Goal: Communication & Community: Answer question/provide support

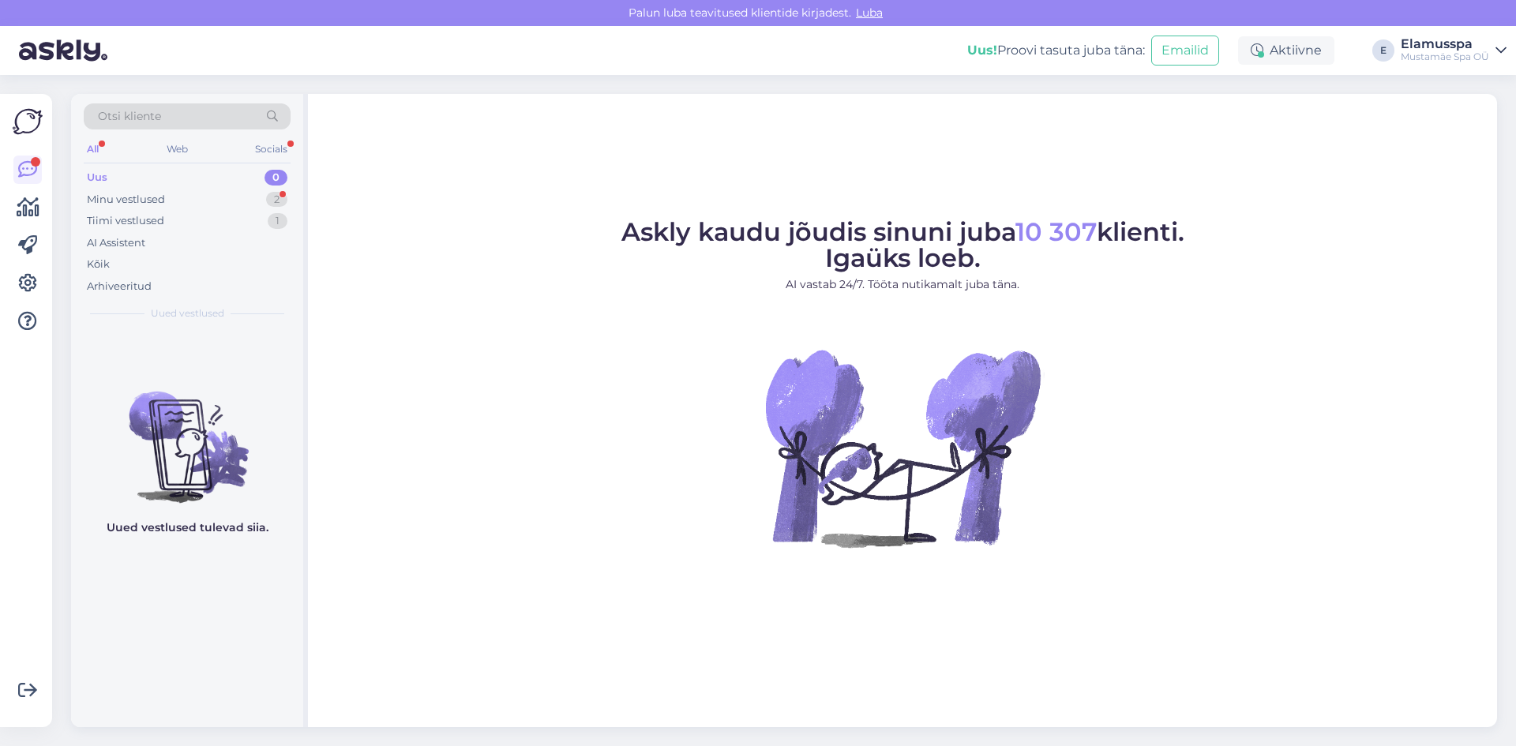
click at [185, 210] on div "Tiimi vestlused 1" at bounding box center [187, 221] width 207 height 22
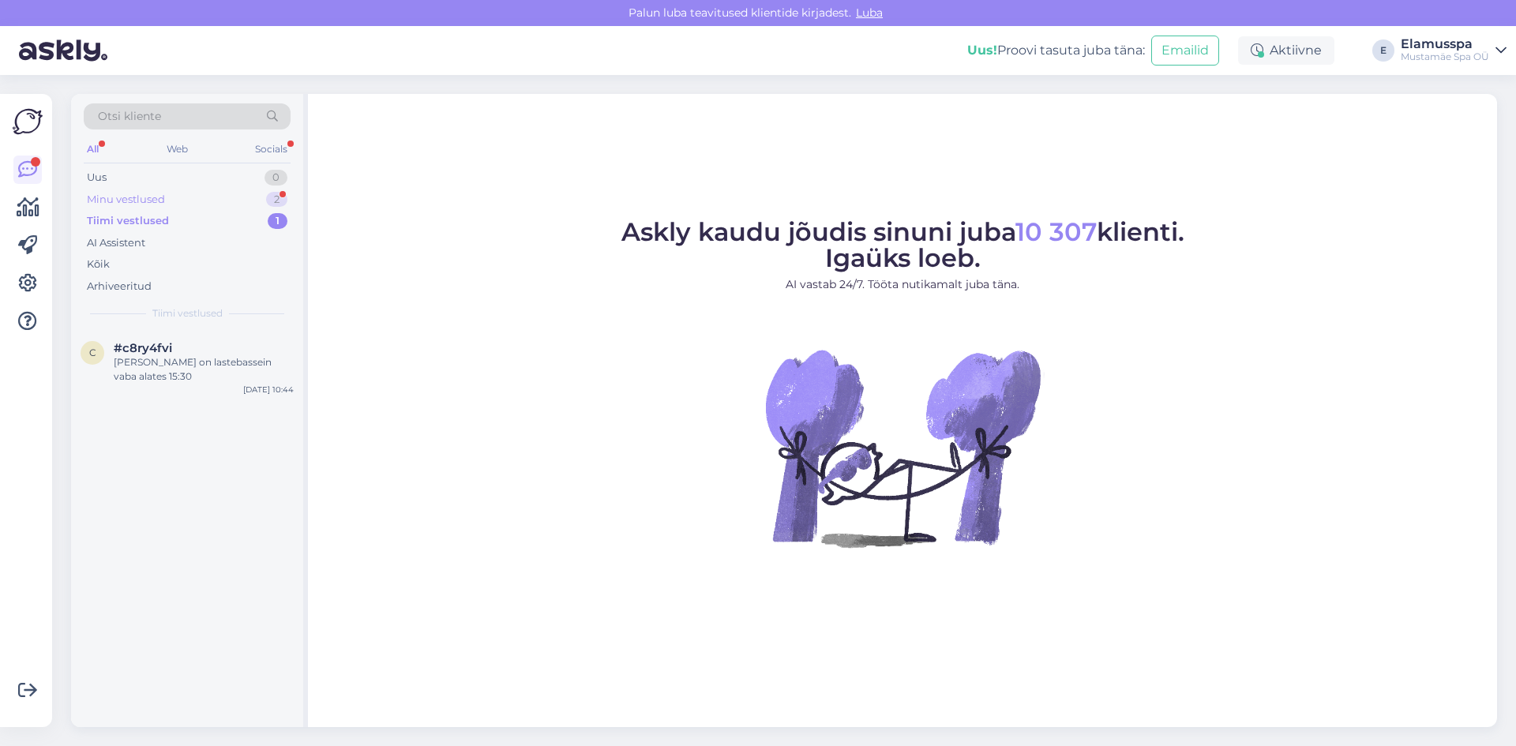
click at [184, 201] on div "Minu vestlused 2" at bounding box center [187, 200] width 207 height 22
click at [208, 374] on div "J [PERSON_NAME] 1 Oh, super, aitäh! [DATE] 19:53" at bounding box center [187, 358] width 232 height 57
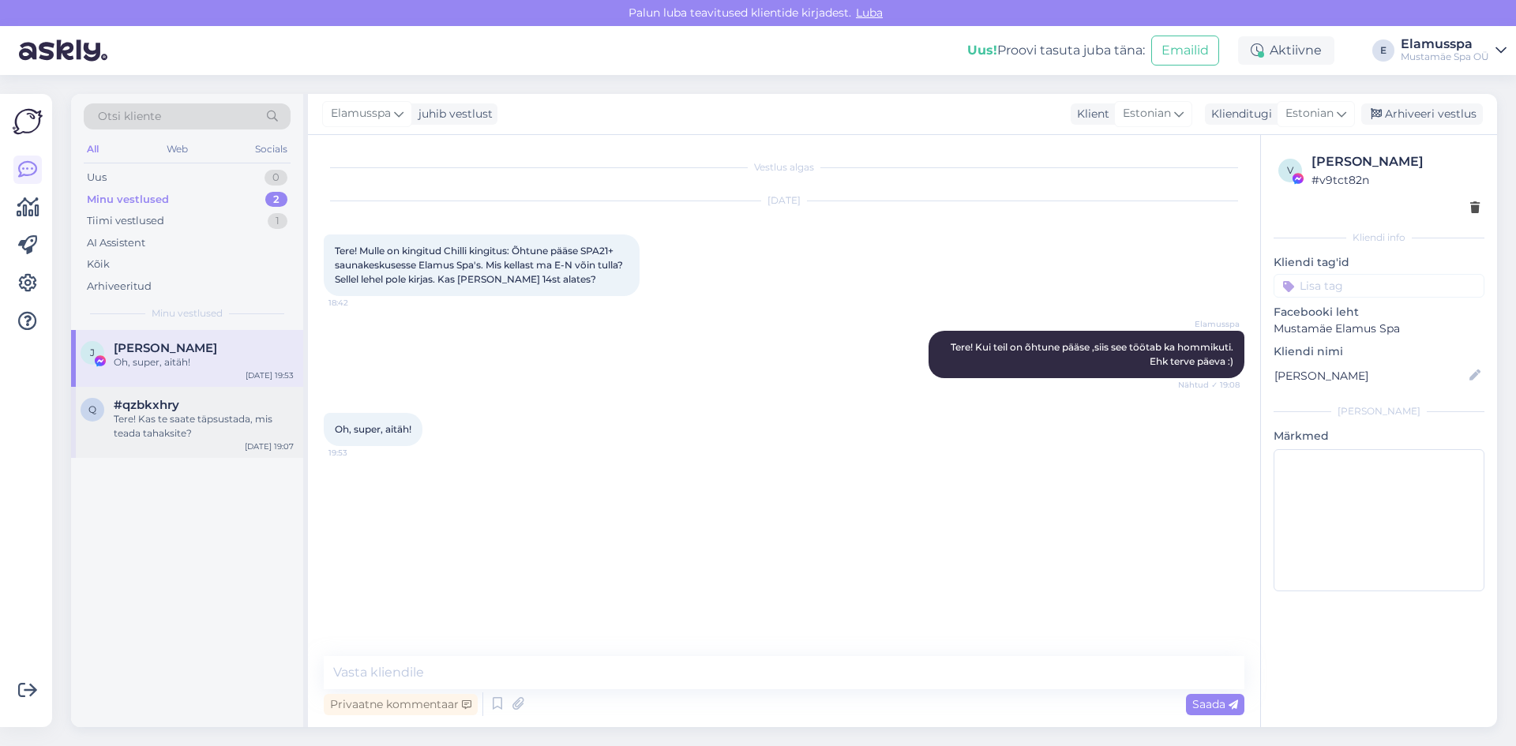
click at [206, 438] on div "Tere! Kas te saate täpsustada, mis teada tahaksite?" at bounding box center [204, 426] width 180 height 28
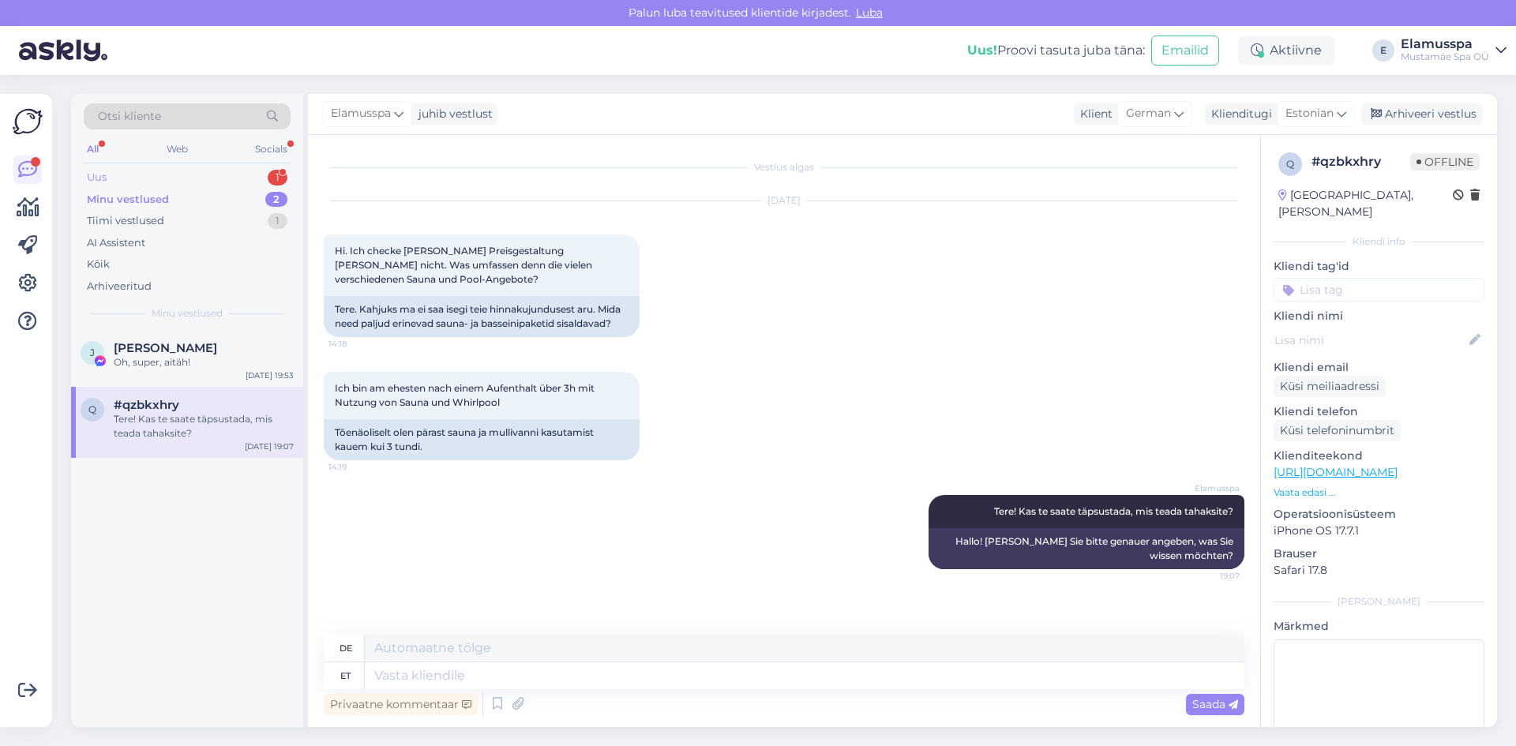
click at [204, 183] on div "Uus 1" at bounding box center [187, 178] width 207 height 22
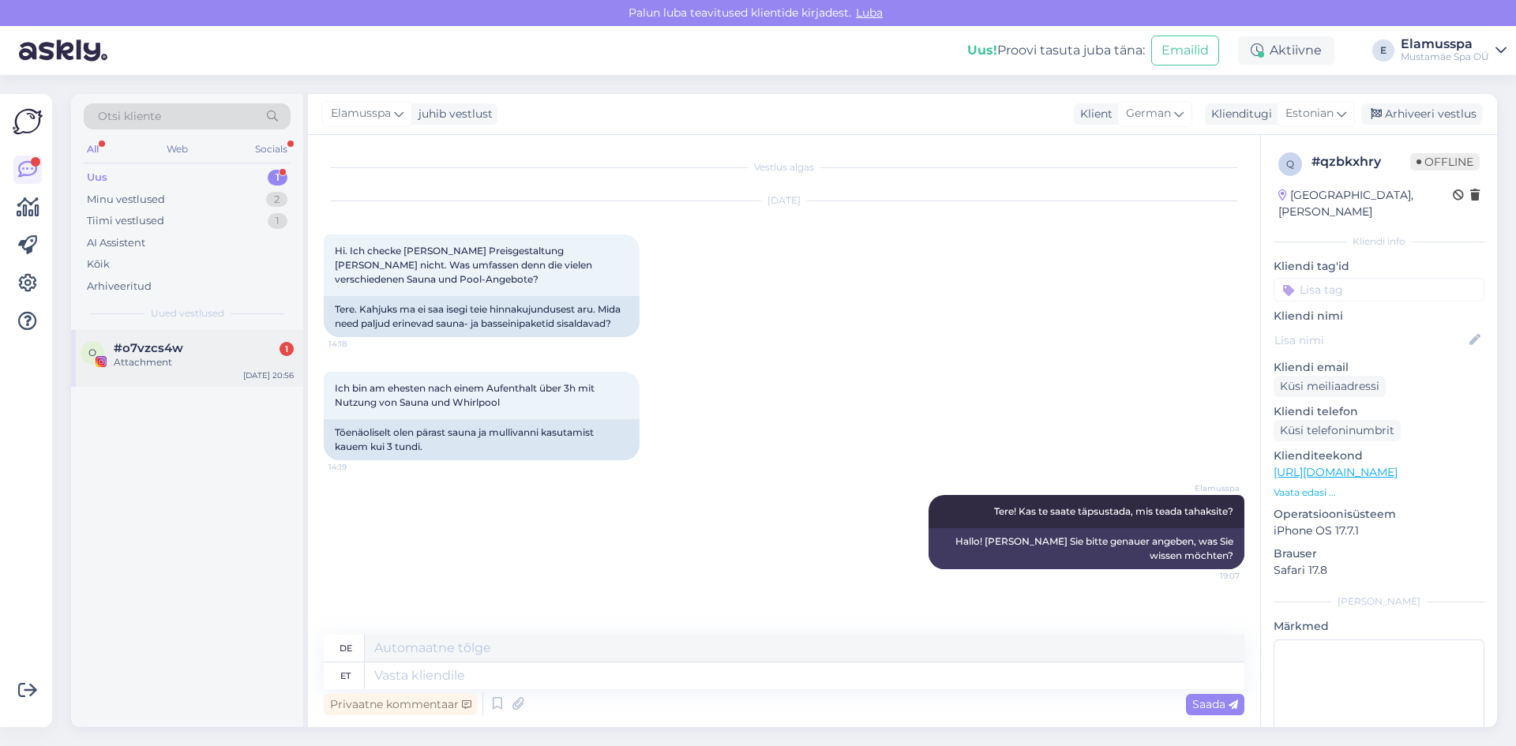
click at [249, 361] on div "Attachment" at bounding box center [204, 362] width 180 height 14
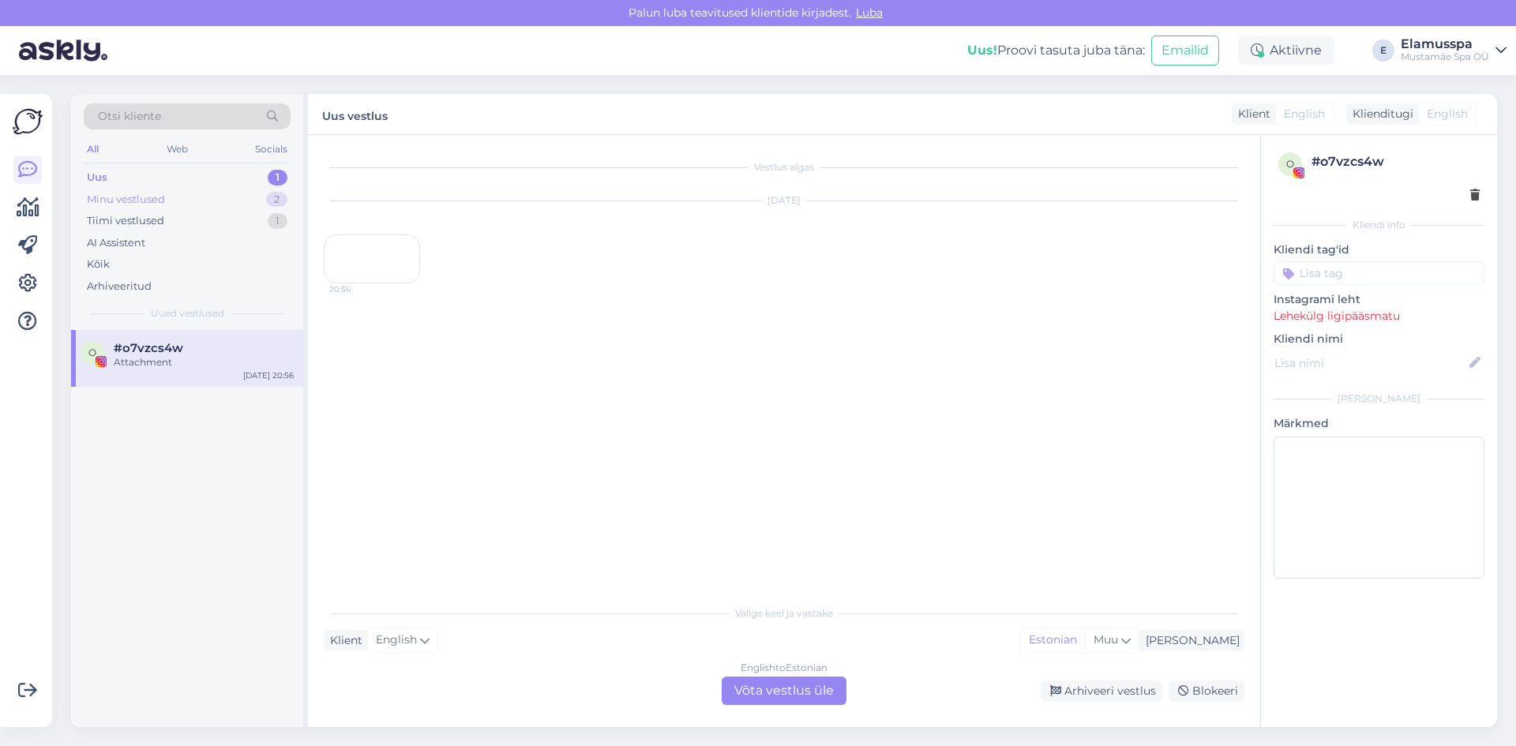
click at [197, 190] on div "Minu vestlused 2" at bounding box center [187, 200] width 207 height 22
click at [196, 358] on div "Oh, super, aitäh!" at bounding box center [204, 362] width 180 height 14
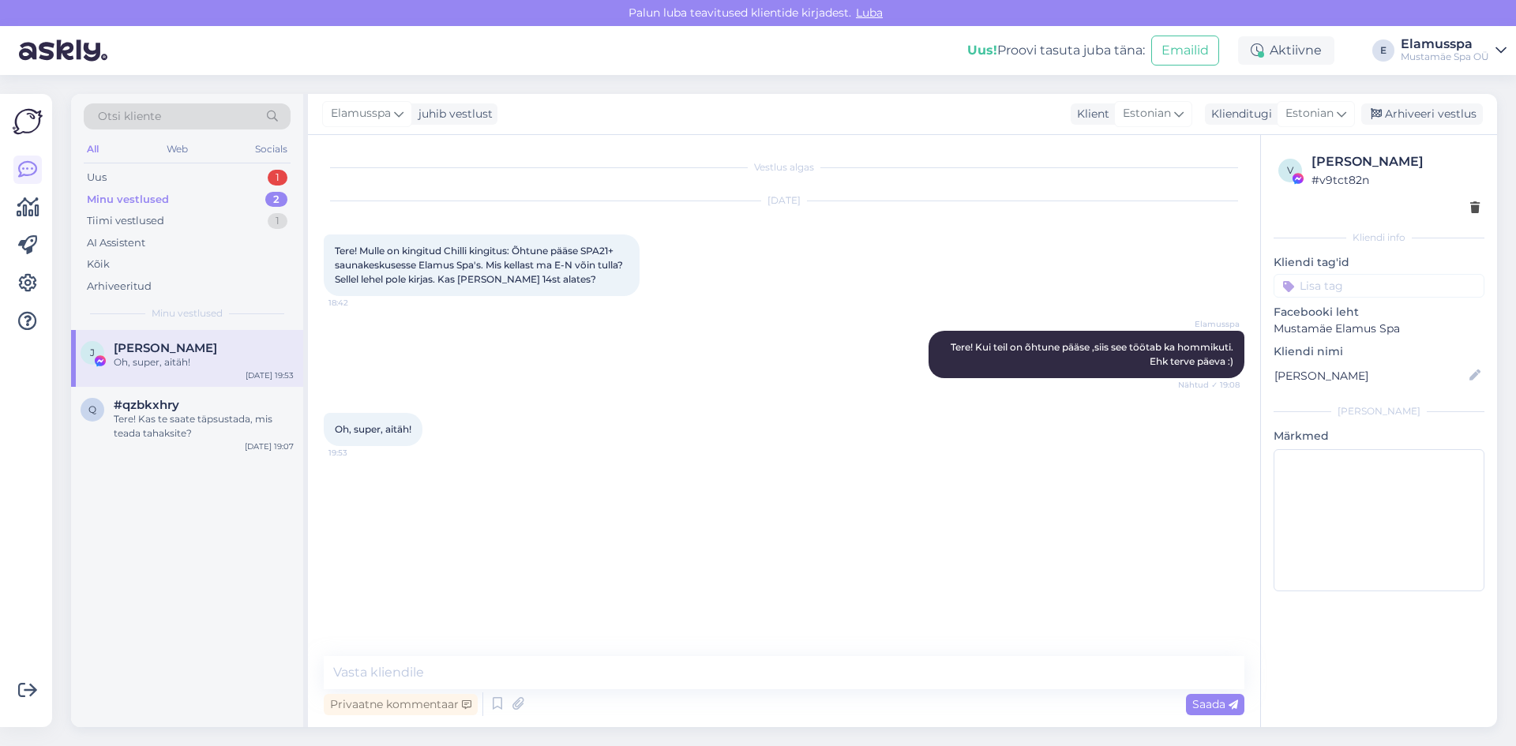
click at [272, 492] on div "J [PERSON_NAME] Oh, super, aitäh! [DATE] 19:53 q #qzbkxhry Tere! Kas te saate t…" at bounding box center [187, 528] width 232 height 397
click at [287, 432] on div "Tere! Kas te saate täpsustada, mis teada tahaksite?" at bounding box center [204, 426] width 180 height 28
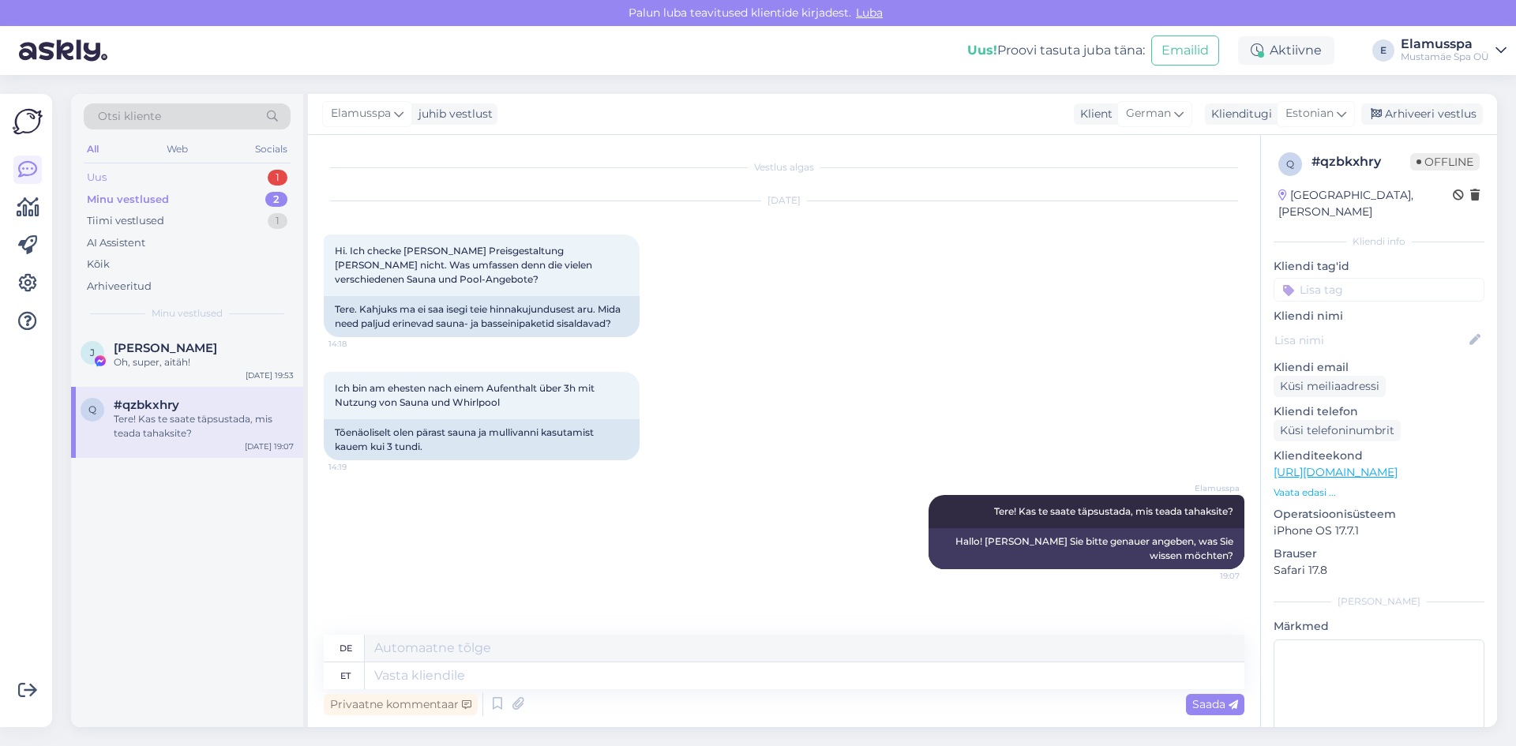
click at [244, 178] on div "Uus 1" at bounding box center [187, 178] width 207 height 22
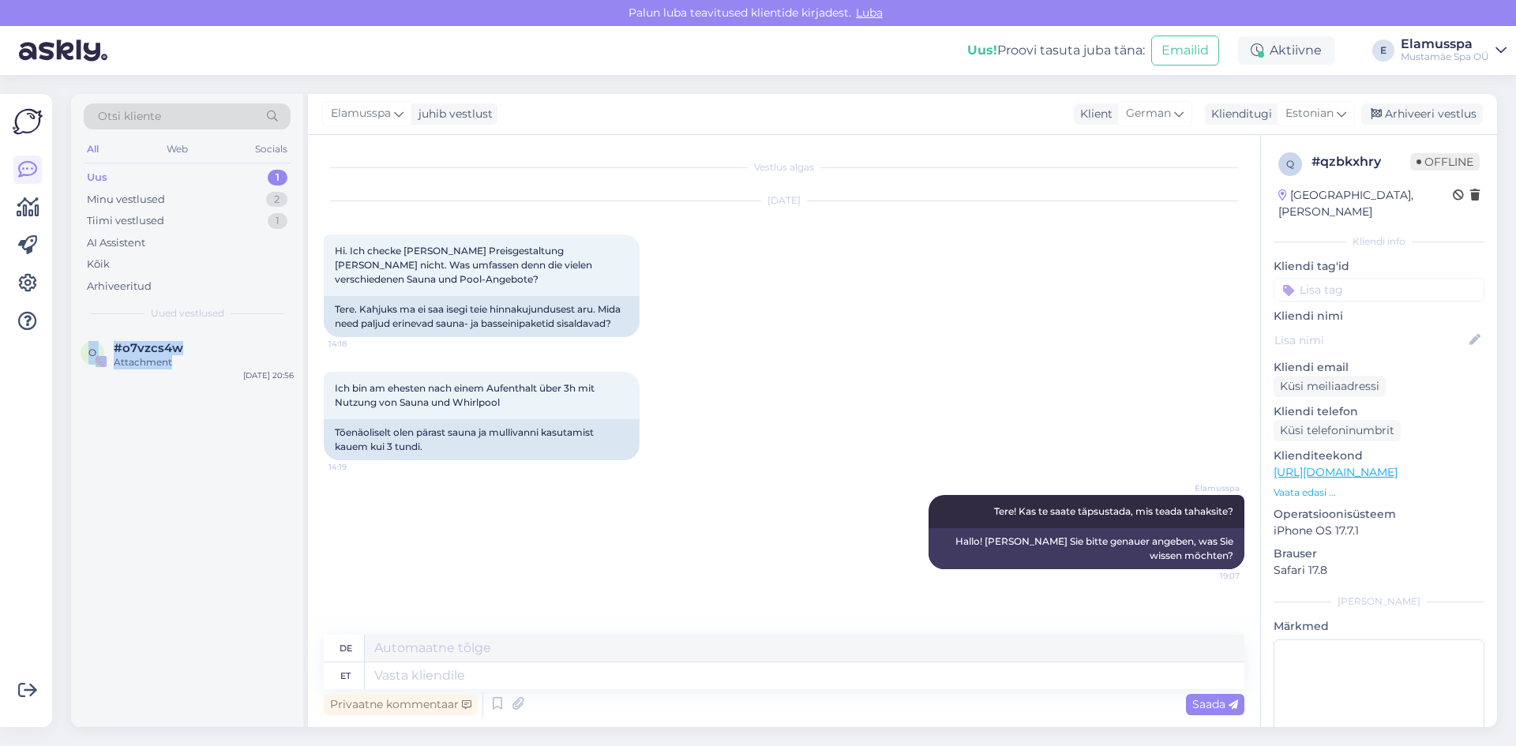
drag, startPoint x: 229, startPoint y: 357, endPoint x: 146, endPoint y: 306, distance: 97.1
click at [146, 306] on div "Otsi kliente All Web Socials Uus 1 Minu vestlused 2 Tiimi vestlused 1 AI Assist…" at bounding box center [189, 410] width 237 height 633
drag, startPoint x: 167, startPoint y: 339, endPoint x: 129, endPoint y: 383, distance: 58.2
click at [129, 383] on div "o #o7vzcs4w Attachment [DATE] 20:56" at bounding box center [187, 358] width 232 height 57
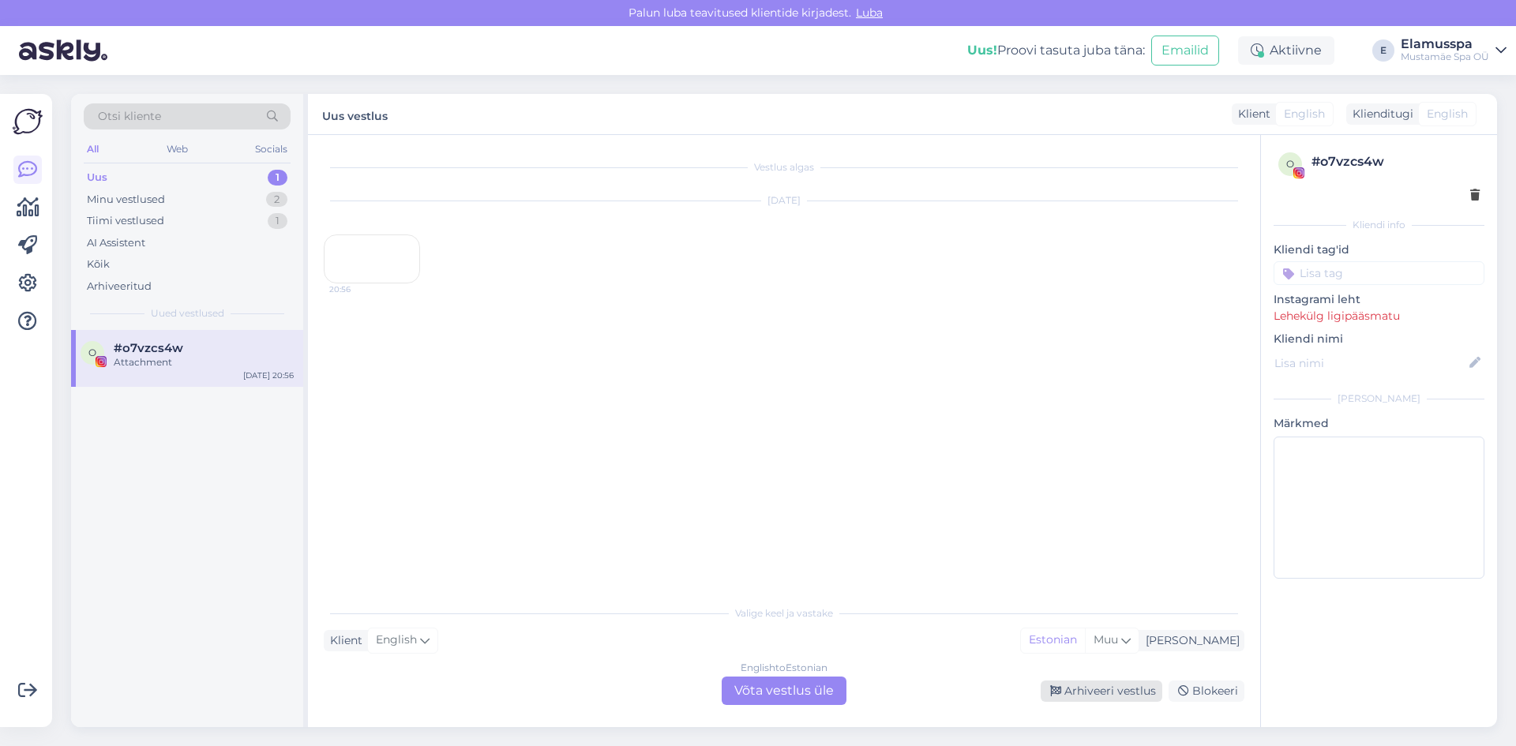
click at [1138, 697] on div "Arhiveeri vestlus" at bounding box center [1102, 691] width 122 height 21
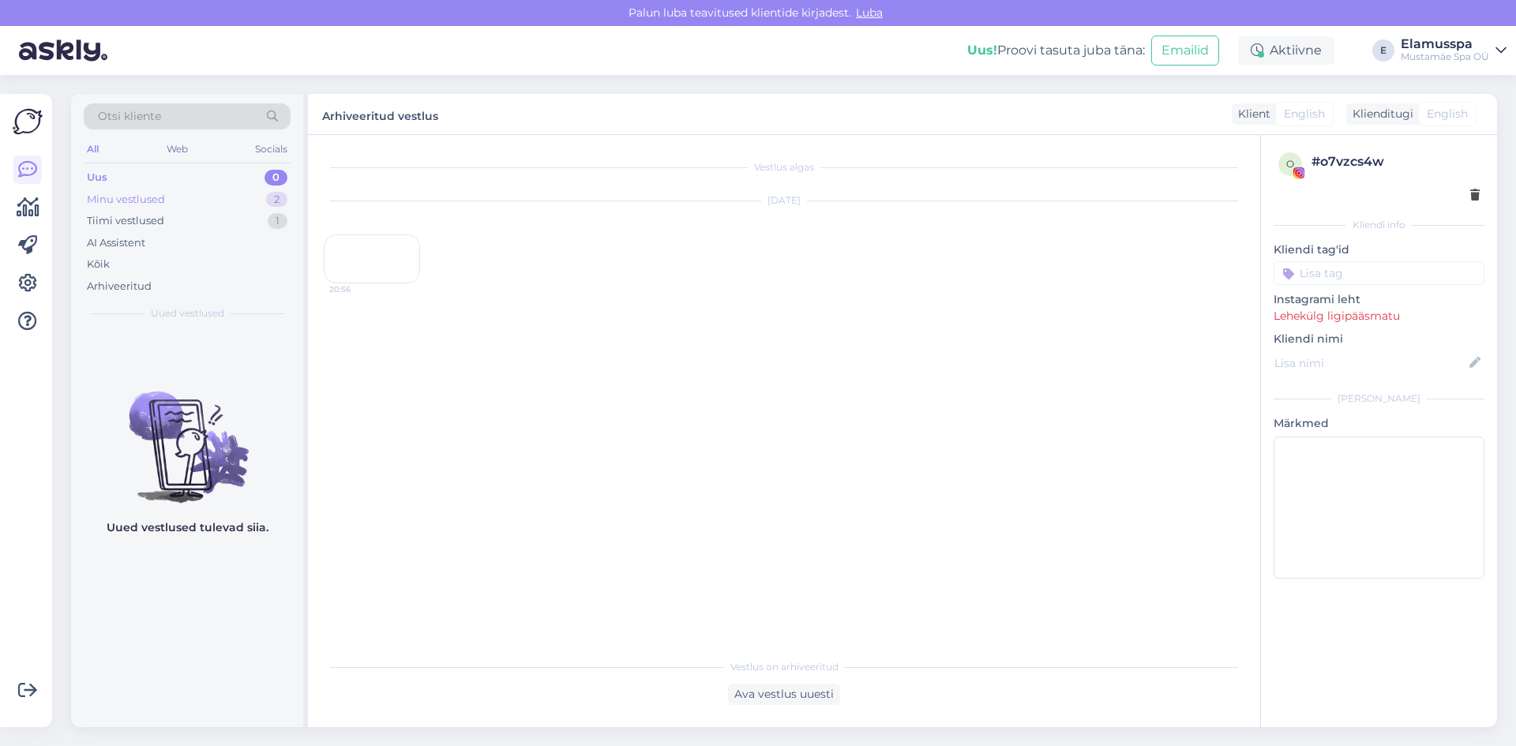
click at [230, 197] on div "Minu vestlused 2" at bounding box center [187, 200] width 207 height 22
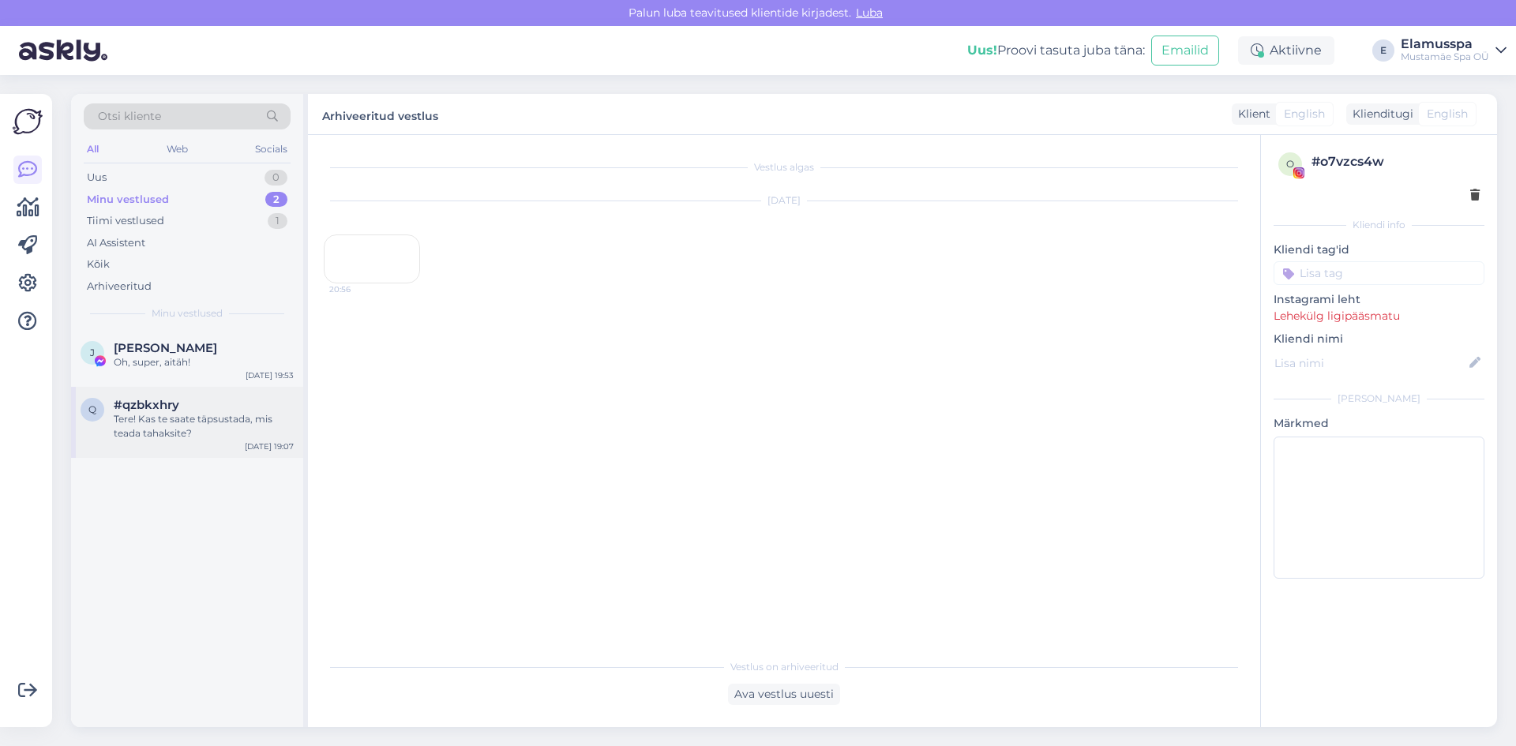
click at [203, 404] on div "#qzbkxhry" at bounding box center [204, 405] width 180 height 14
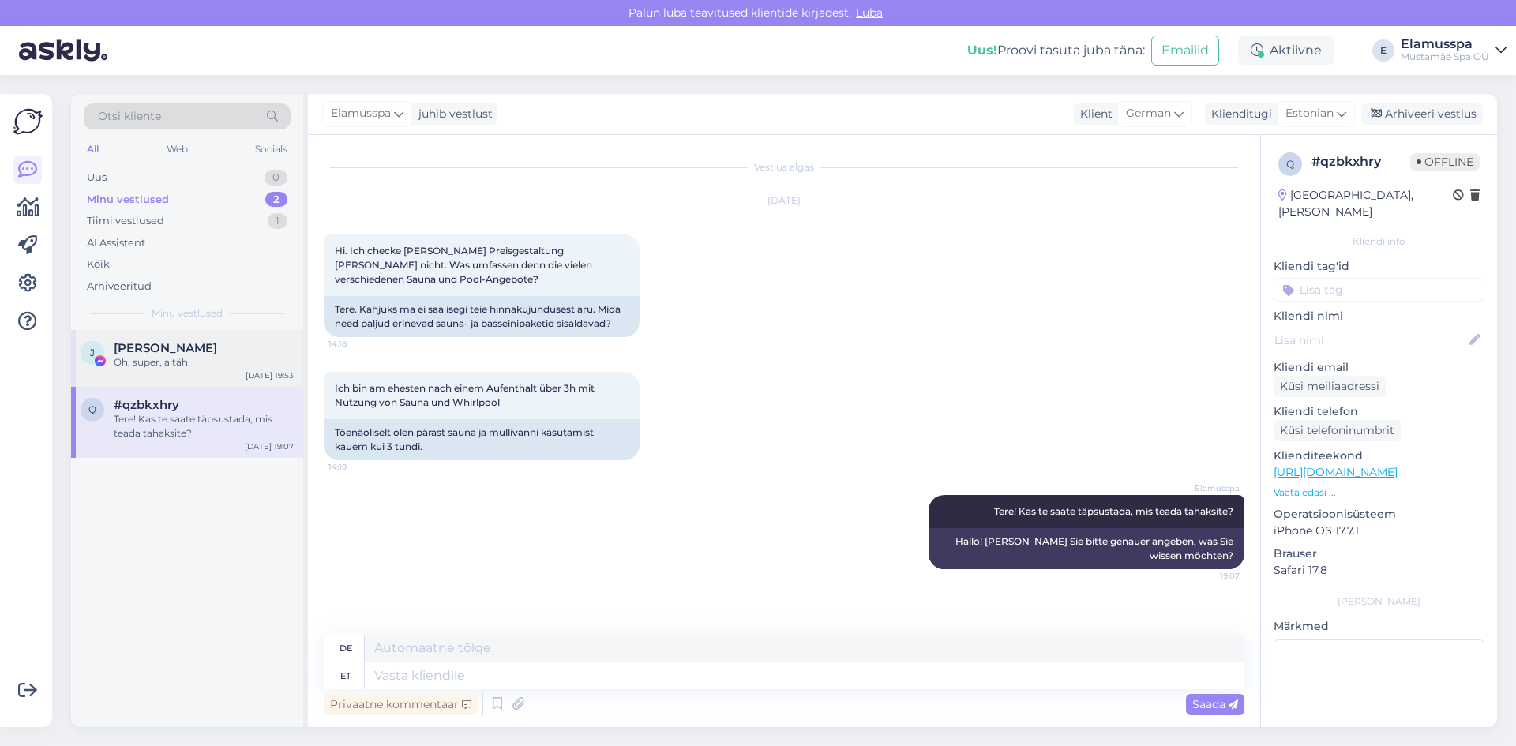
click at [188, 358] on div "Oh, super, aitäh!" at bounding box center [204, 362] width 180 height 14
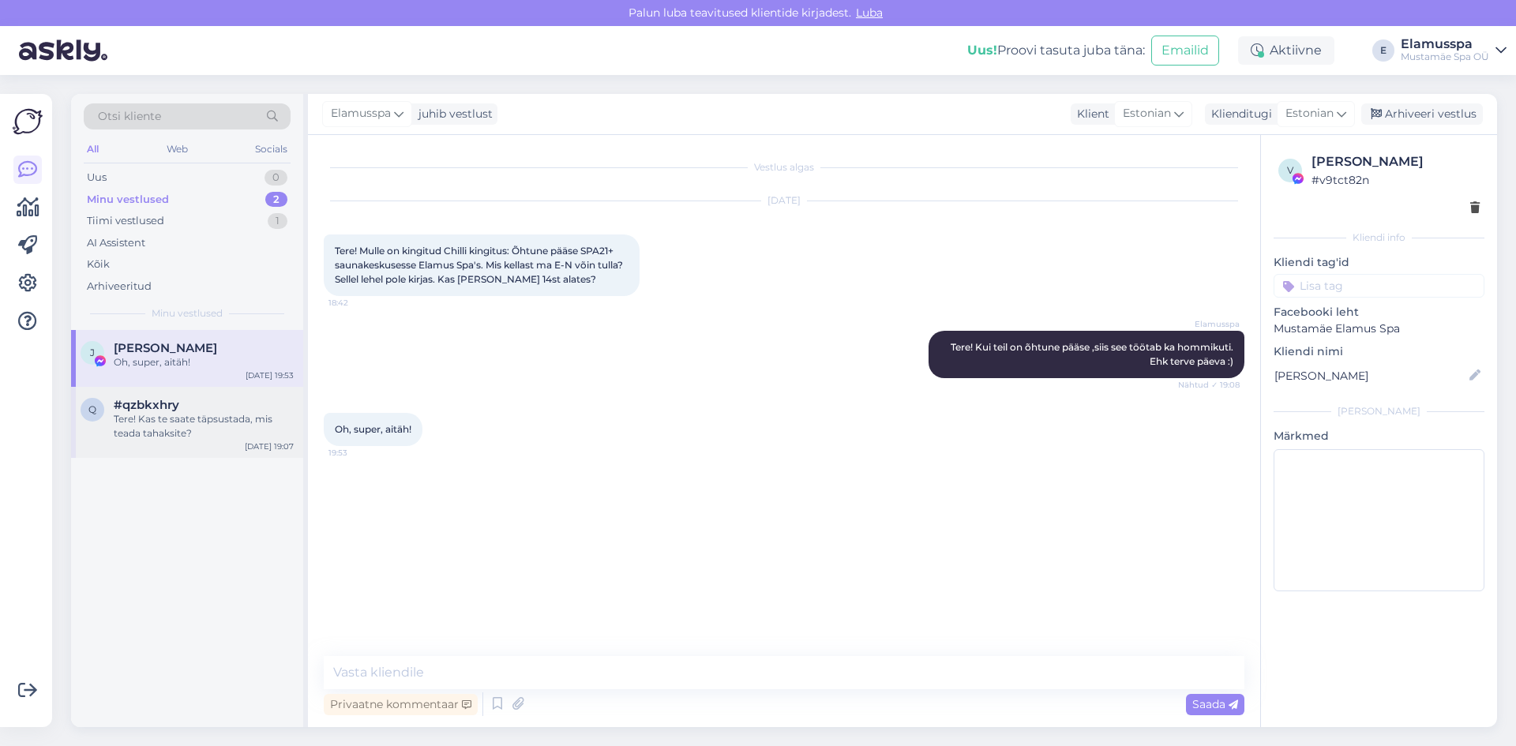
click at [197, 409] on div "#qzbkxhry" at bounding box center [204, 405] width 180 height 14
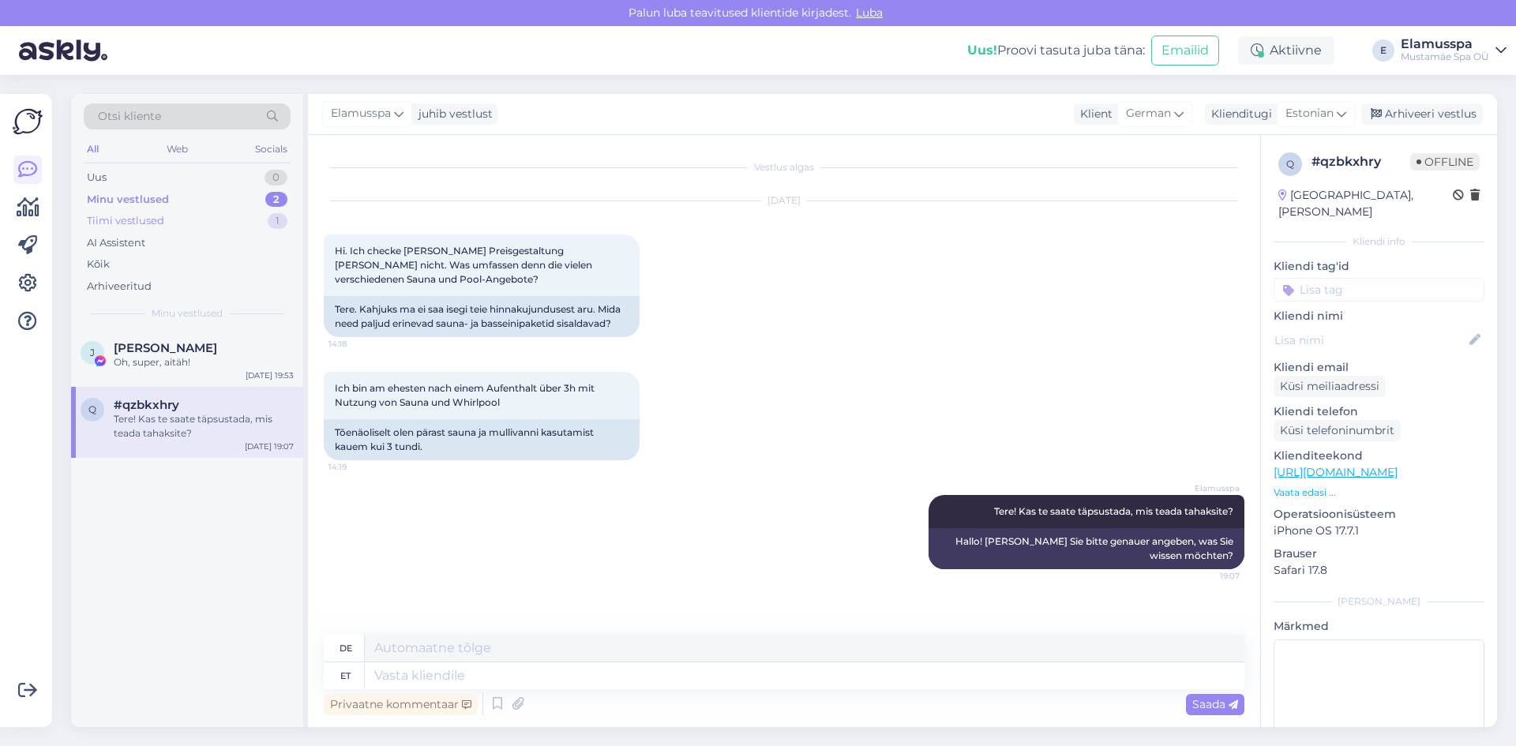
click at [119, 231] on div "Tiimi vestlused 1" at bounding box center [187, 221] width 207 height 22
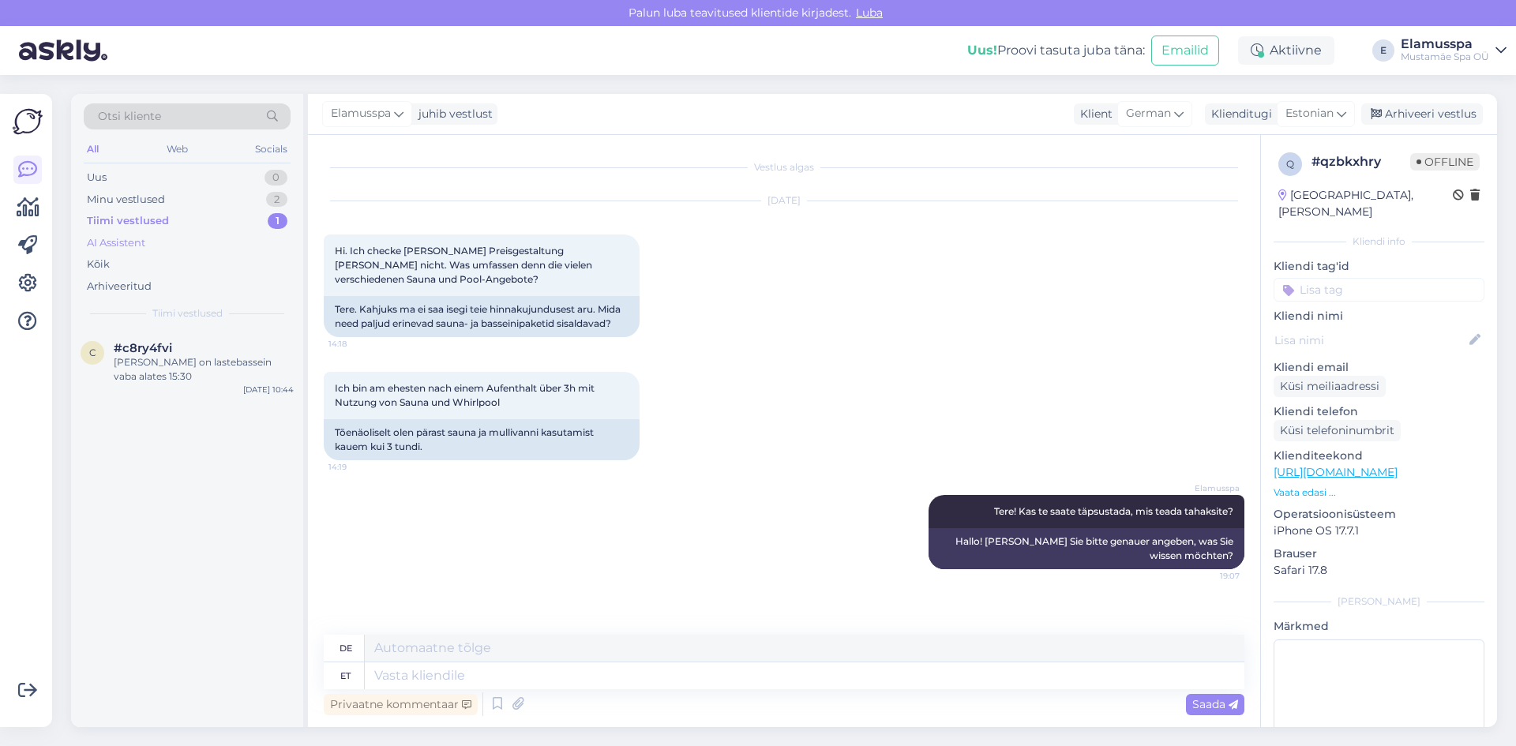
click at [118, 247] on div "AI Assistent" at bounding box center [116, 243] width 58 height 16
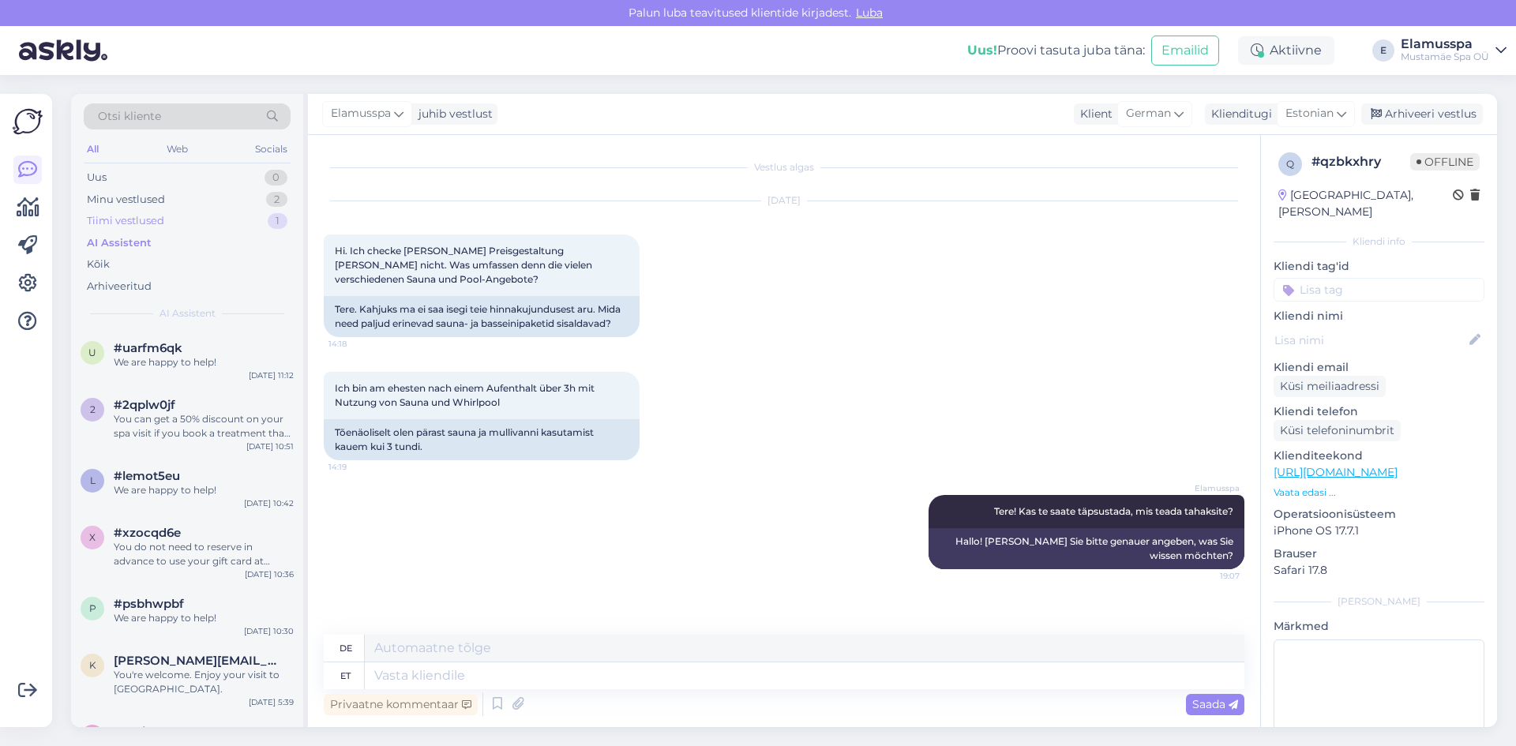
click at [118, 213] on div "Tiimi vestlused" at bounding box center [125, 221] width 77 height 16
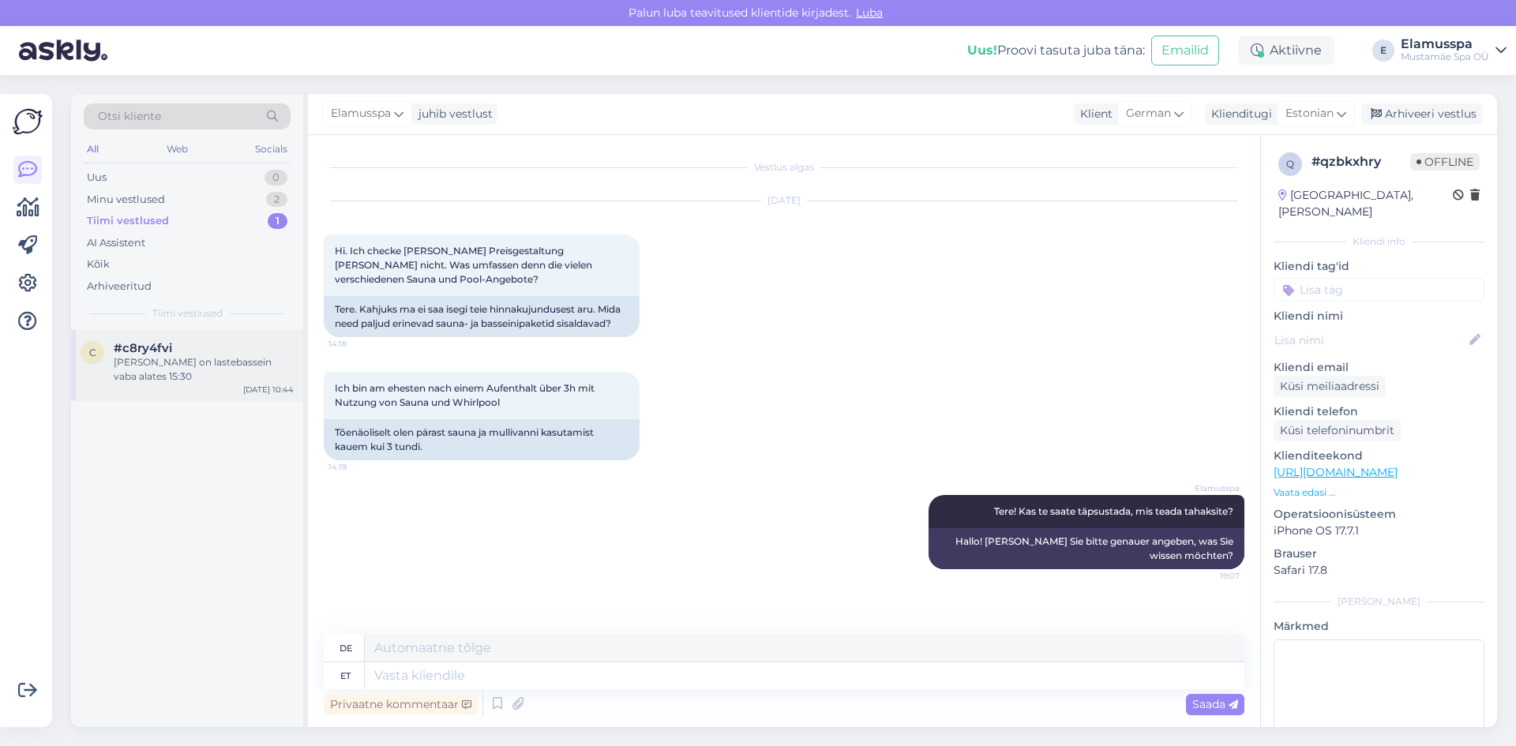
click at [209, 347] on div "#c8ry4fvi" at bounding box center [204, 348] width 180 height 14
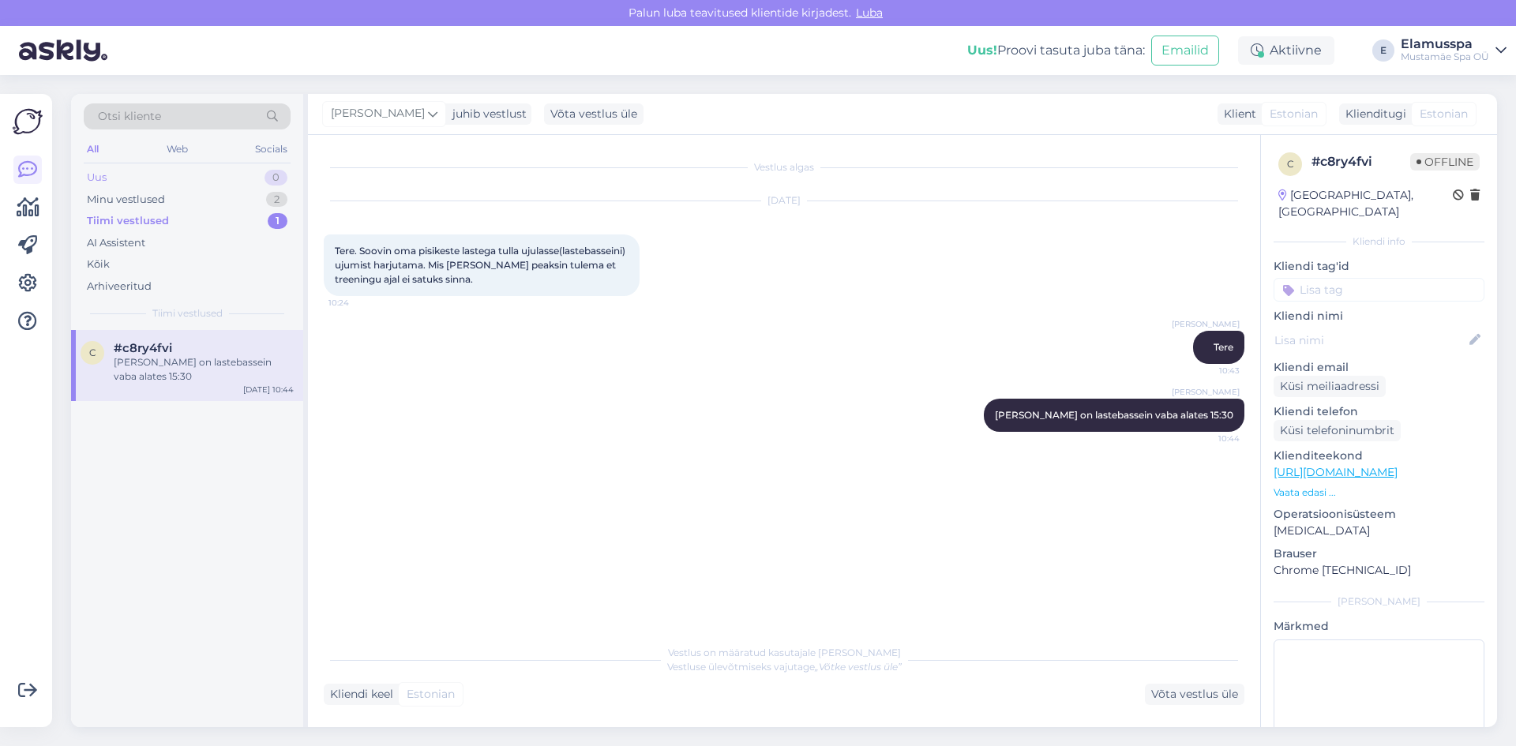
click at [188, 173] on div "Uus 0" at bounding box center [187, 178] width 207 height 22
